Goal: Navigation & Orientation: Find specific page/section

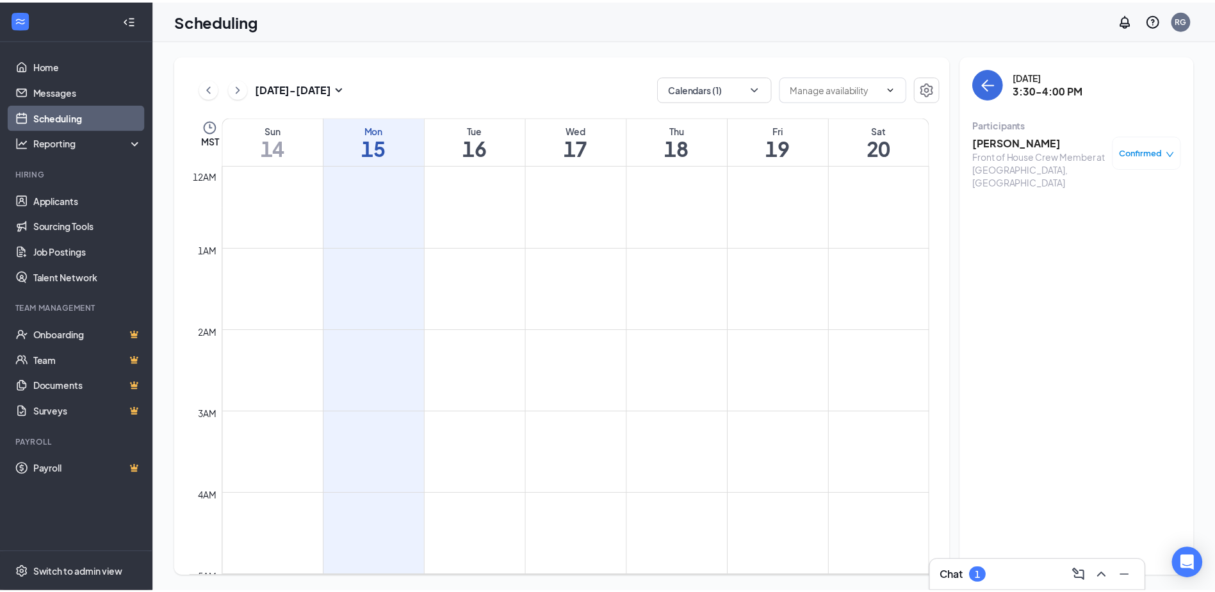
scroll to position [1068, 0]
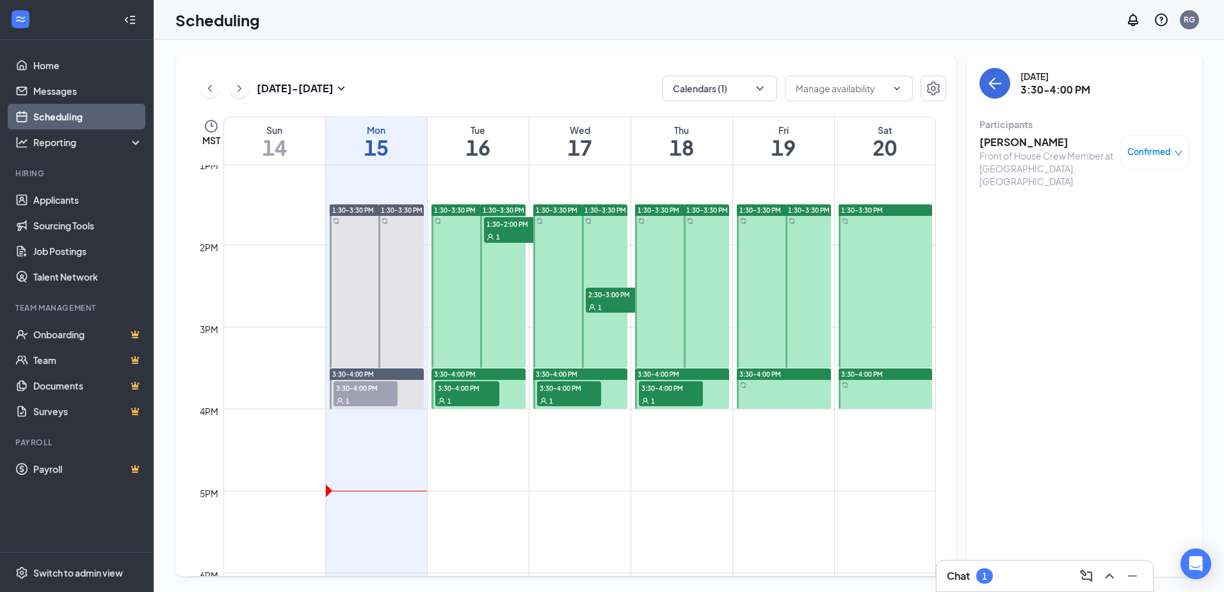
click at [1024, 302] on div "[DATE] 3:30-4:00 PM Participants [PERSON_NAME] Front of House Crew Member at [G…" at bounding box center [1085, 315] width 236 height 521
click at [1037, 270] on div "[DATE] 3:30-4:00 PM Participants [PERSON_NAME] Front of House Crew Member at [G…" at bounding box center [1085, 315] width 236 height 521
drag, startPoint x: 58, startPoint y: 112, endPoint x: 201, endPoint y: 113, distance: 142.8
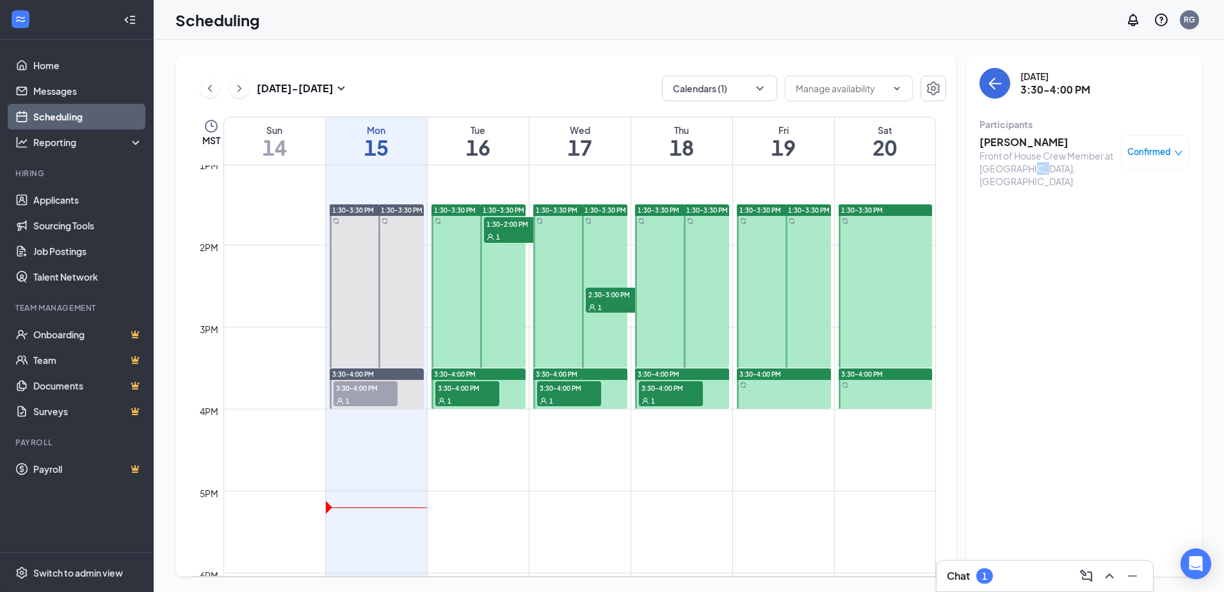
click at [58, 112] on link "Scheduling" at bounding box center [88, 117] width 110 height 26
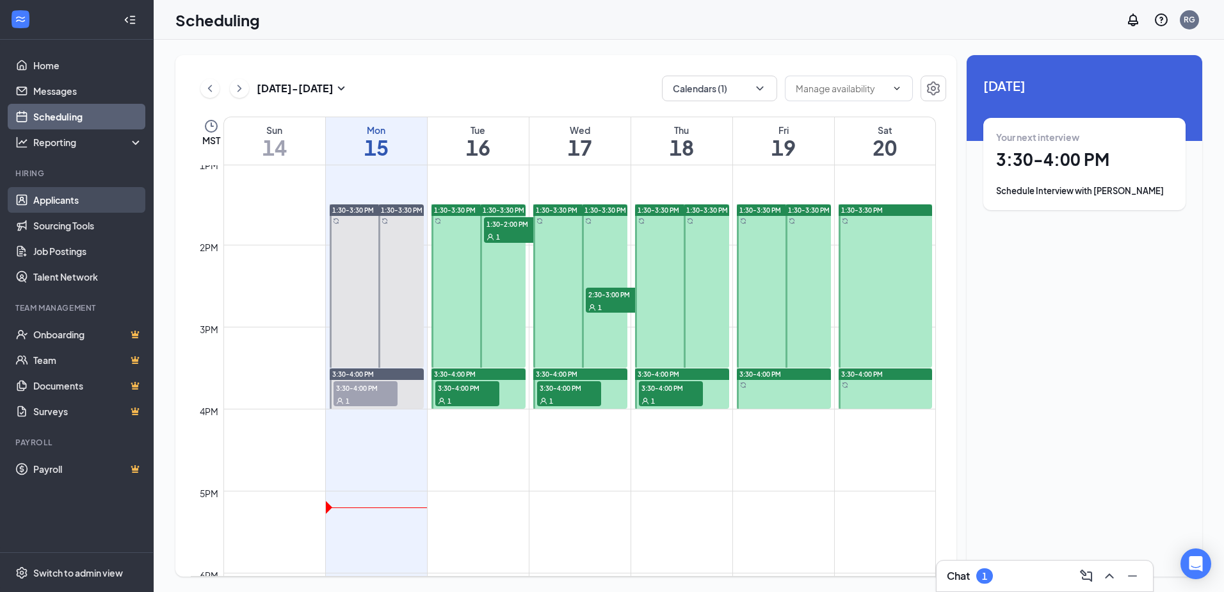
click at [75, 197] on link "Applicants" at bounding box center [88, 200] width 110 height 26
